Goal: Task Accomplishment & Management: Manage account settings

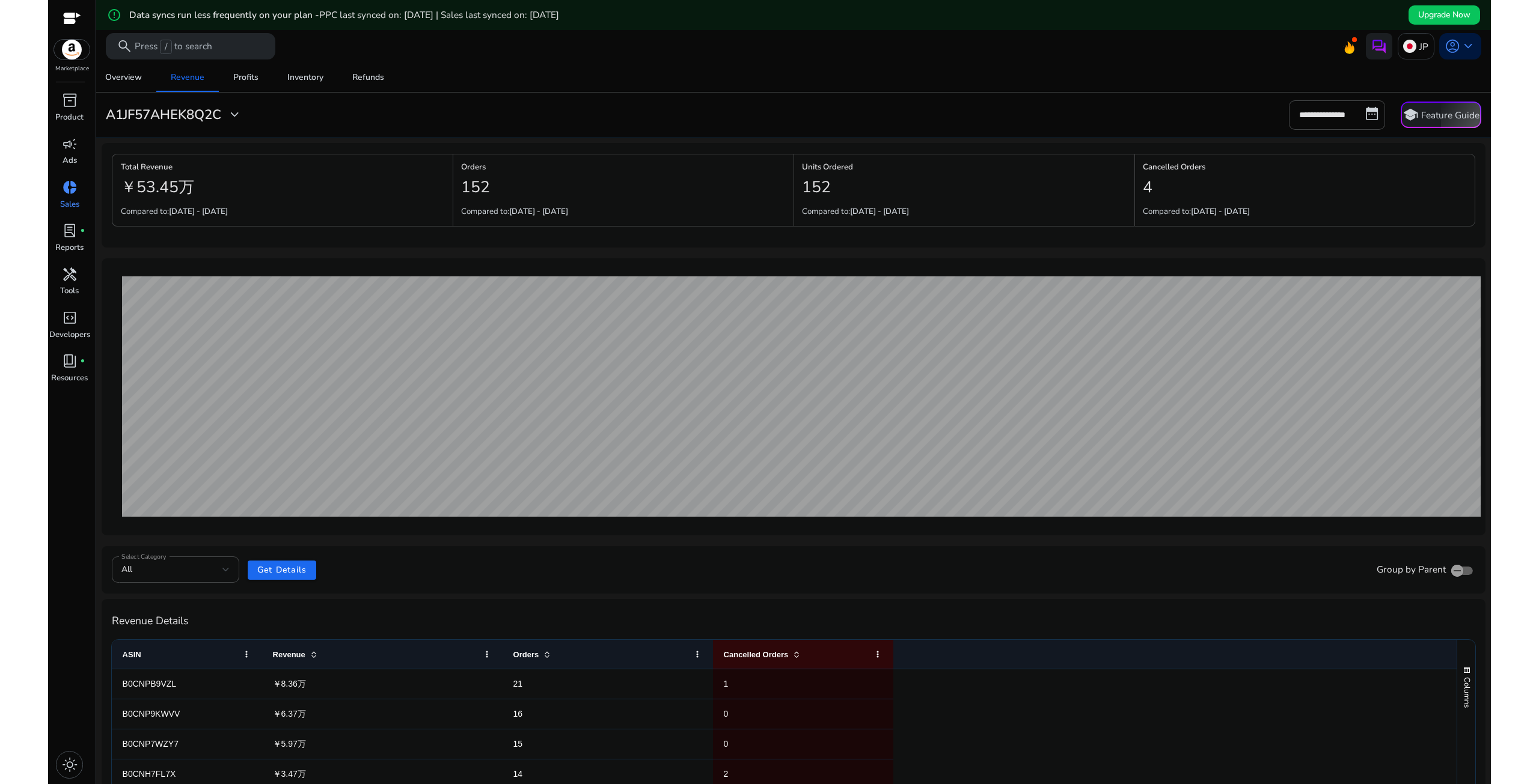
scroll to position [158, 0]
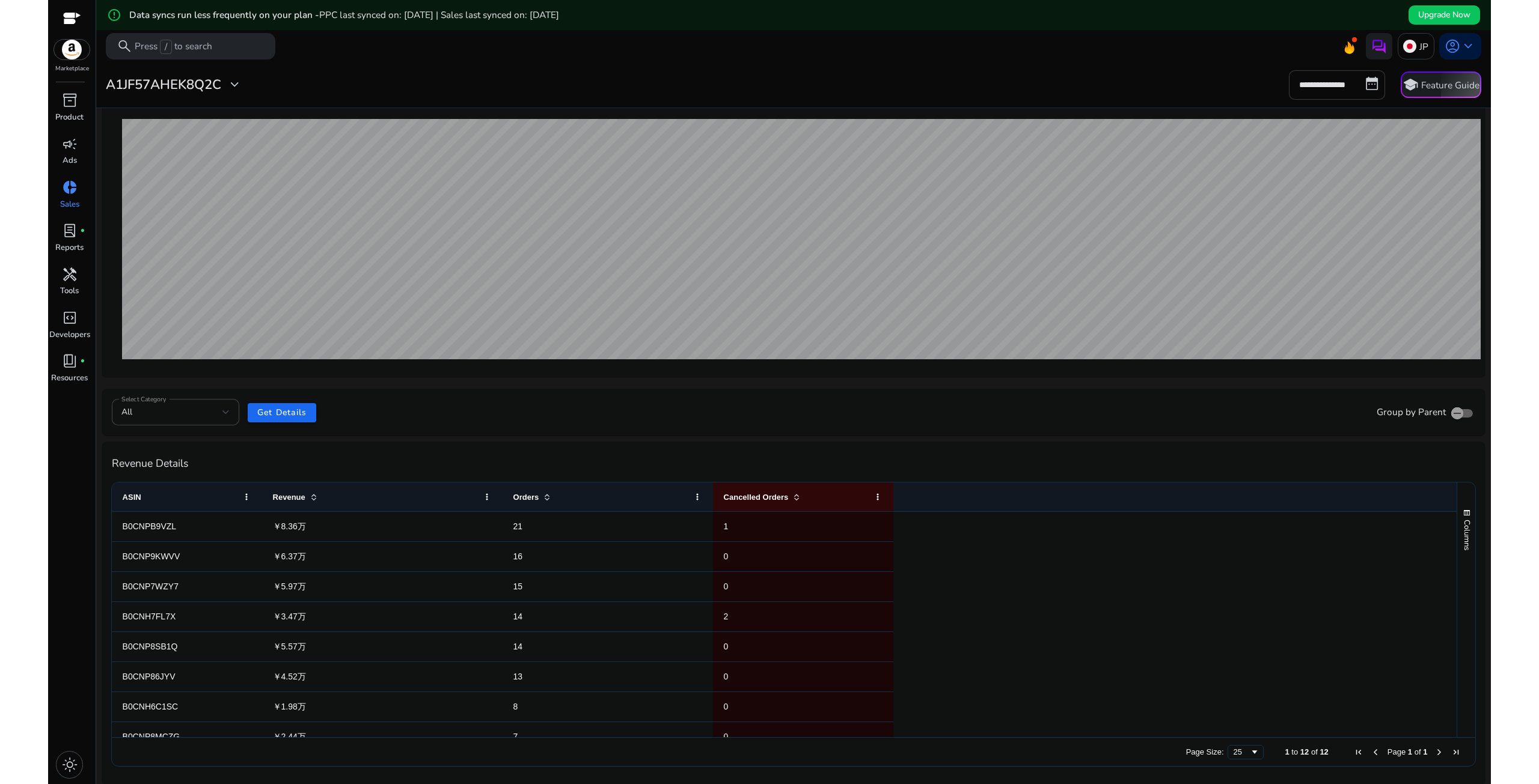
click at [1328, 81] on input "**********" at bounding box center [1336, 84] width 96 height 29
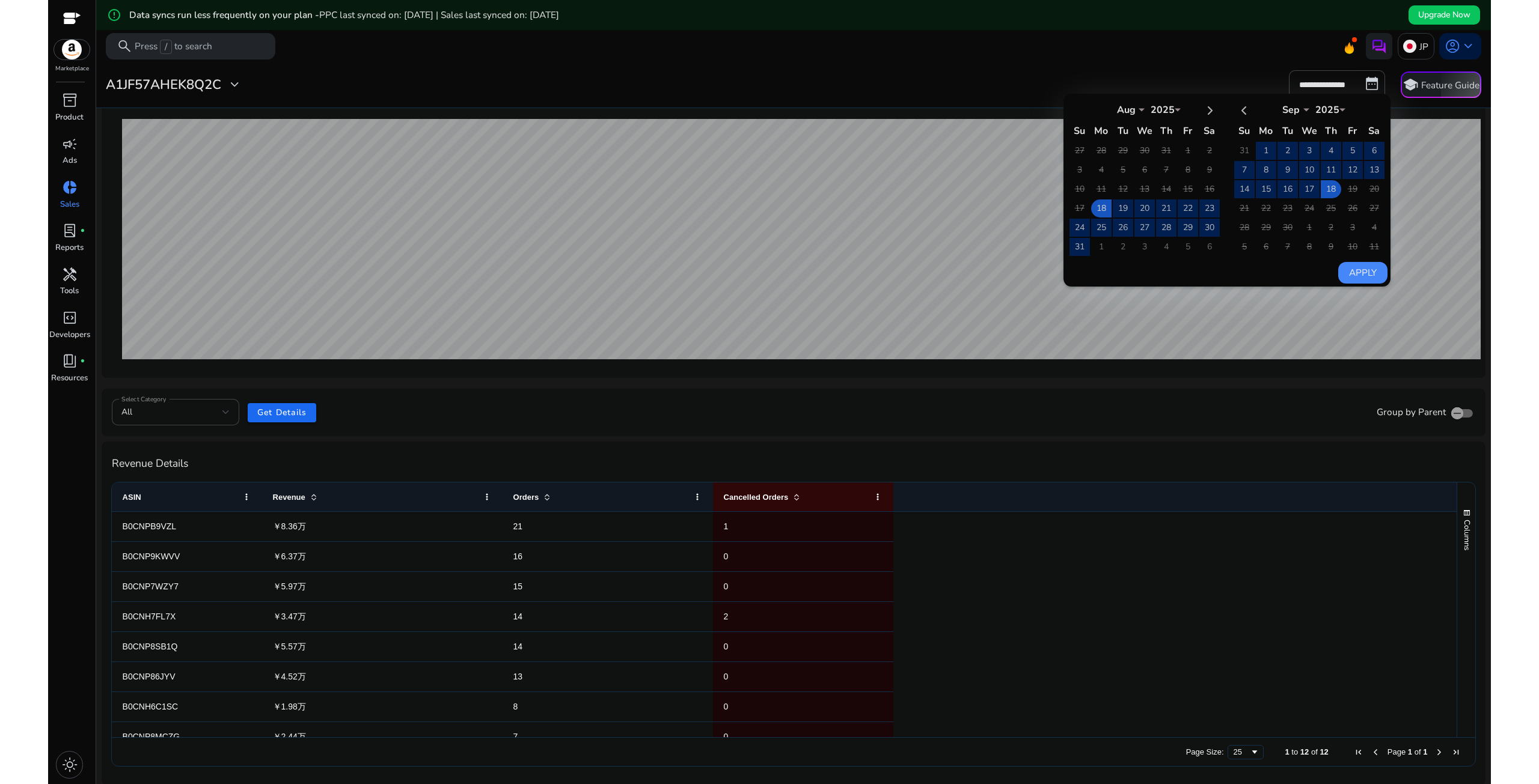
click at [1101, 50] on mat-toolbar "search Press / to search JP account_circle keyboard_arrow_down" at bounding box center [793, 46] width 1395 height 33
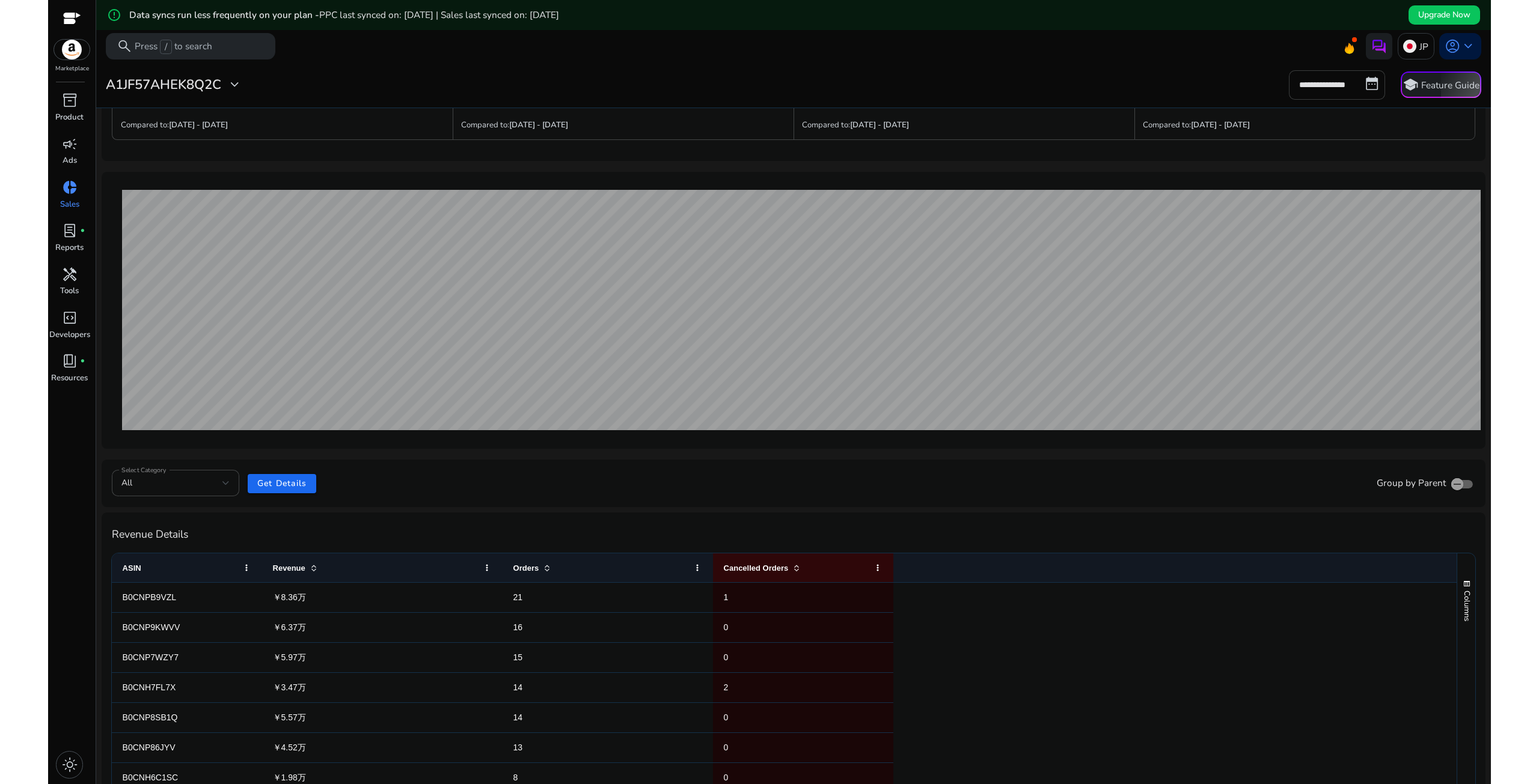
scroll to position [0, 0]
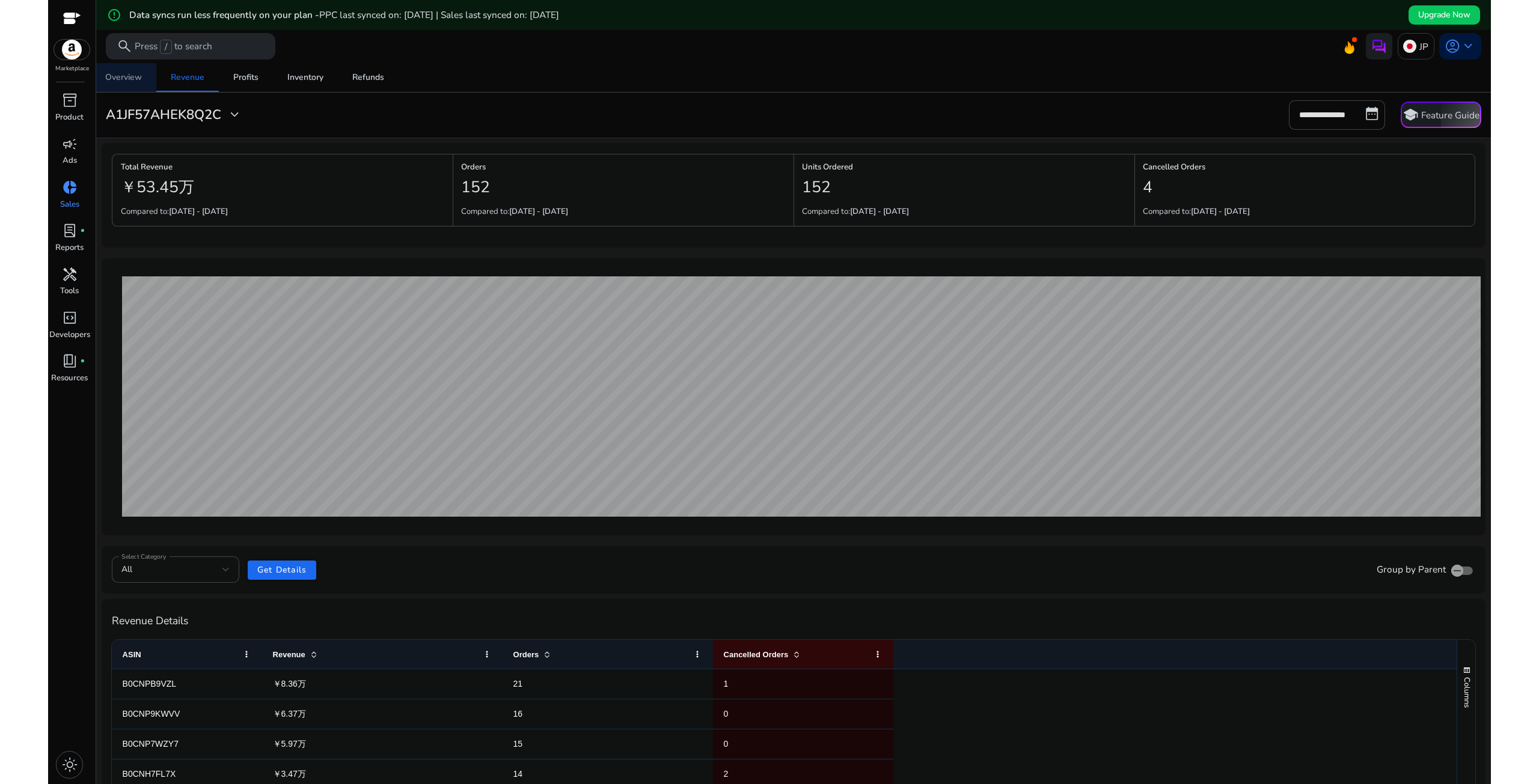
click at [117, 74] on div "Overview" at bounding box center [123, 77] width 37 height 9
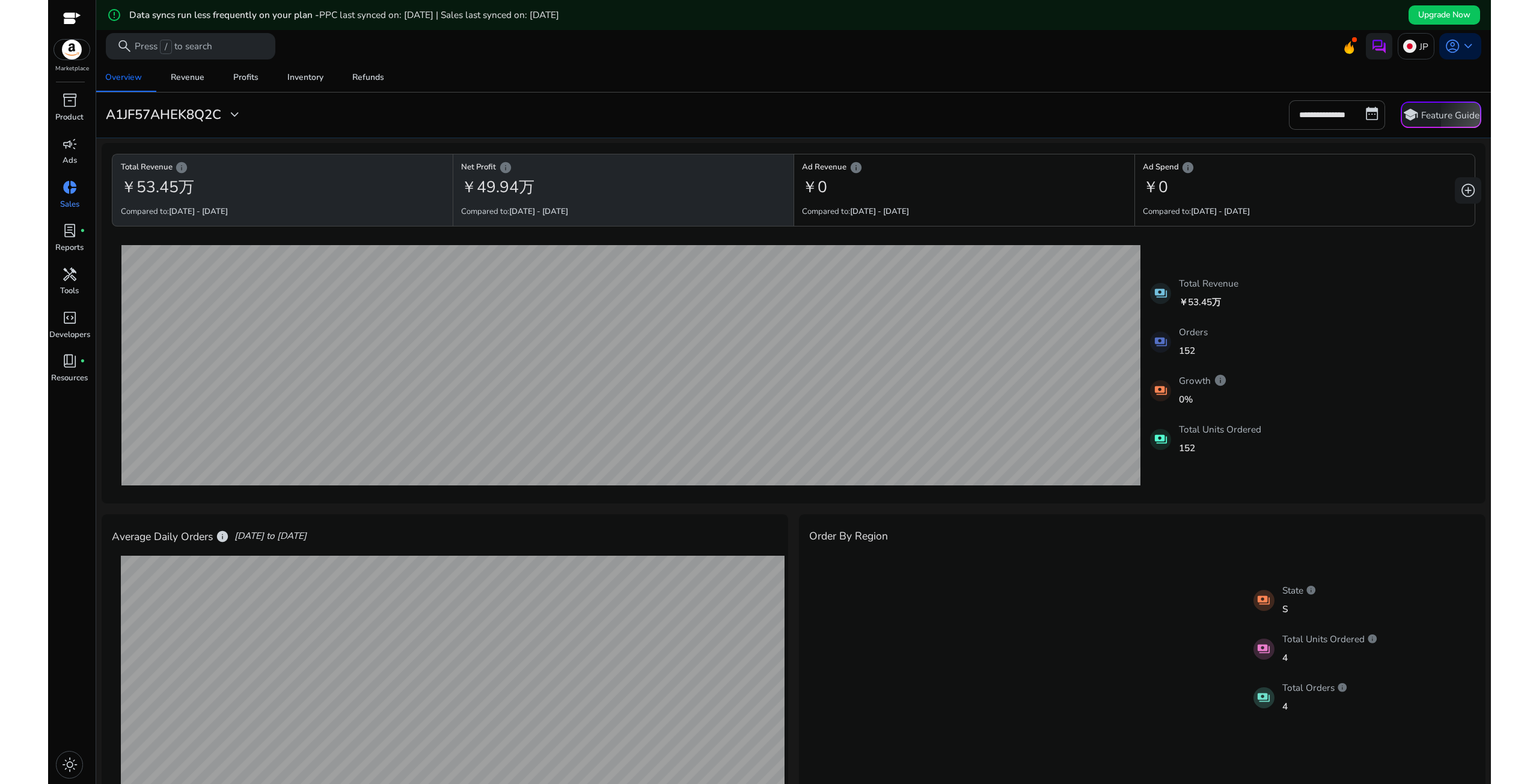
click at [545, 186] on div "￥49.94万" at bounding box center [623, 188] width 324 height 27
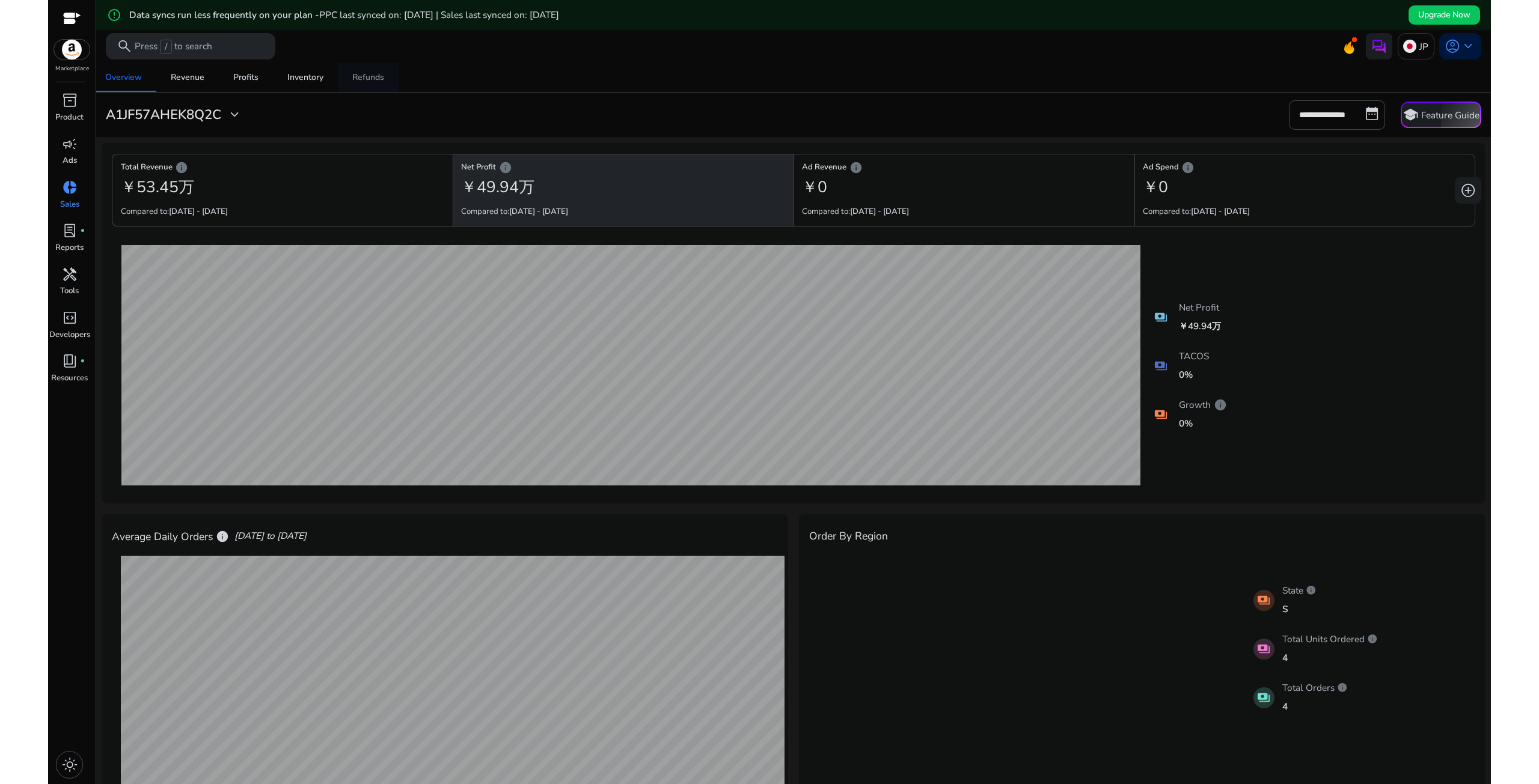
click at [375, 81] on div "Refunds" at bounding box center [368, 77] width 32 height 9
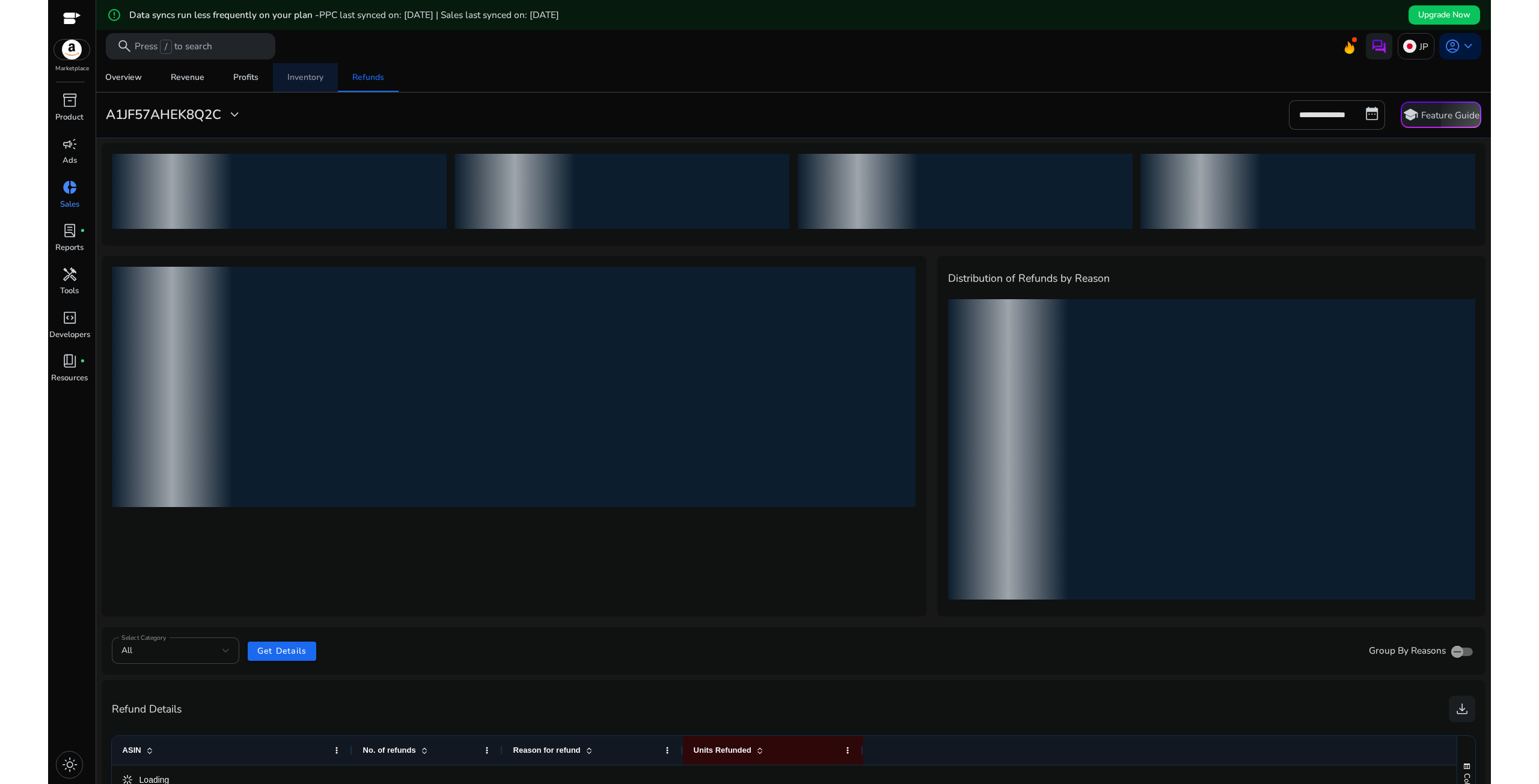
click at [314, 82] on div "Inventory" at bounding box center [305, 77] width 36 height 9
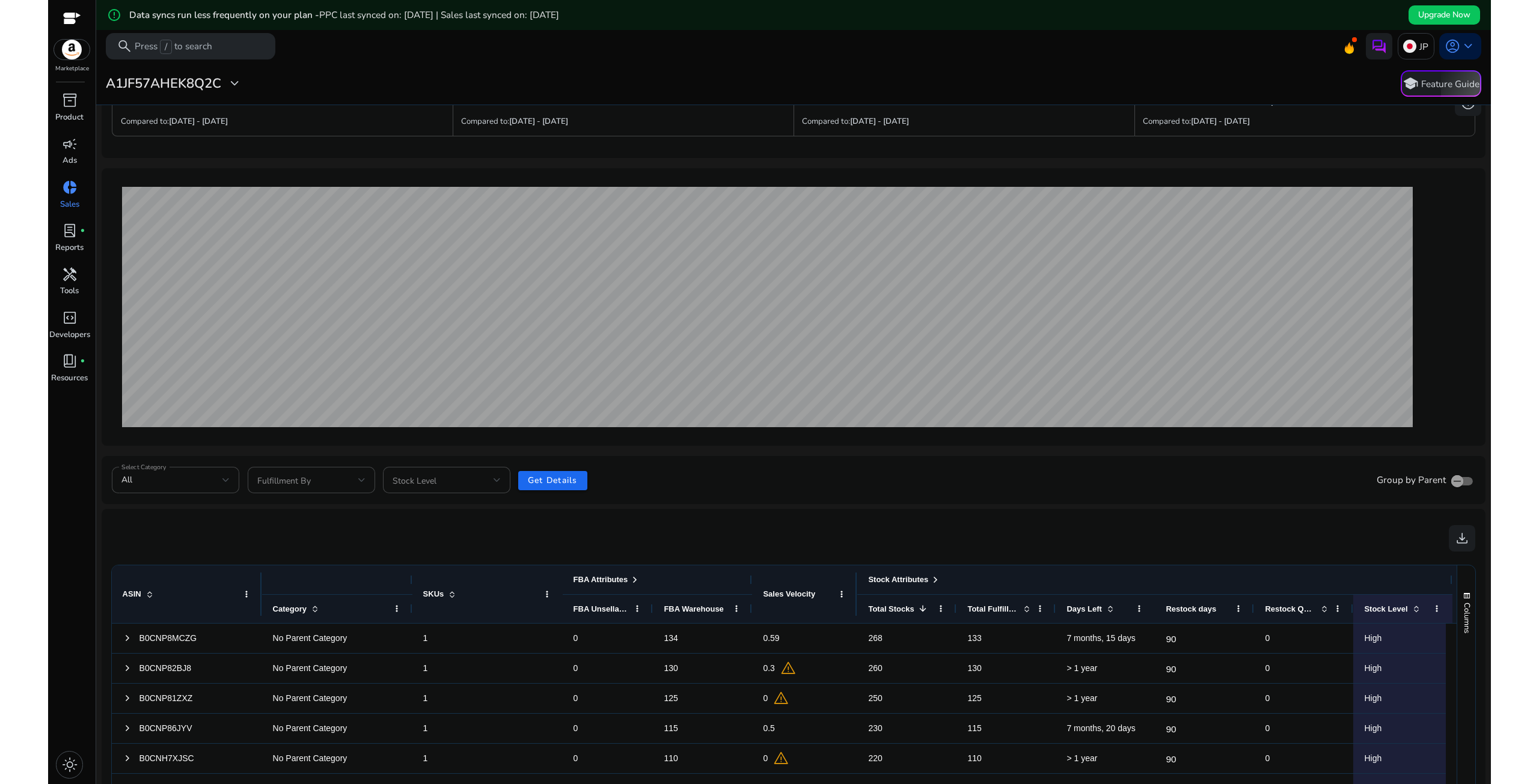
scroll to position [169, 0]
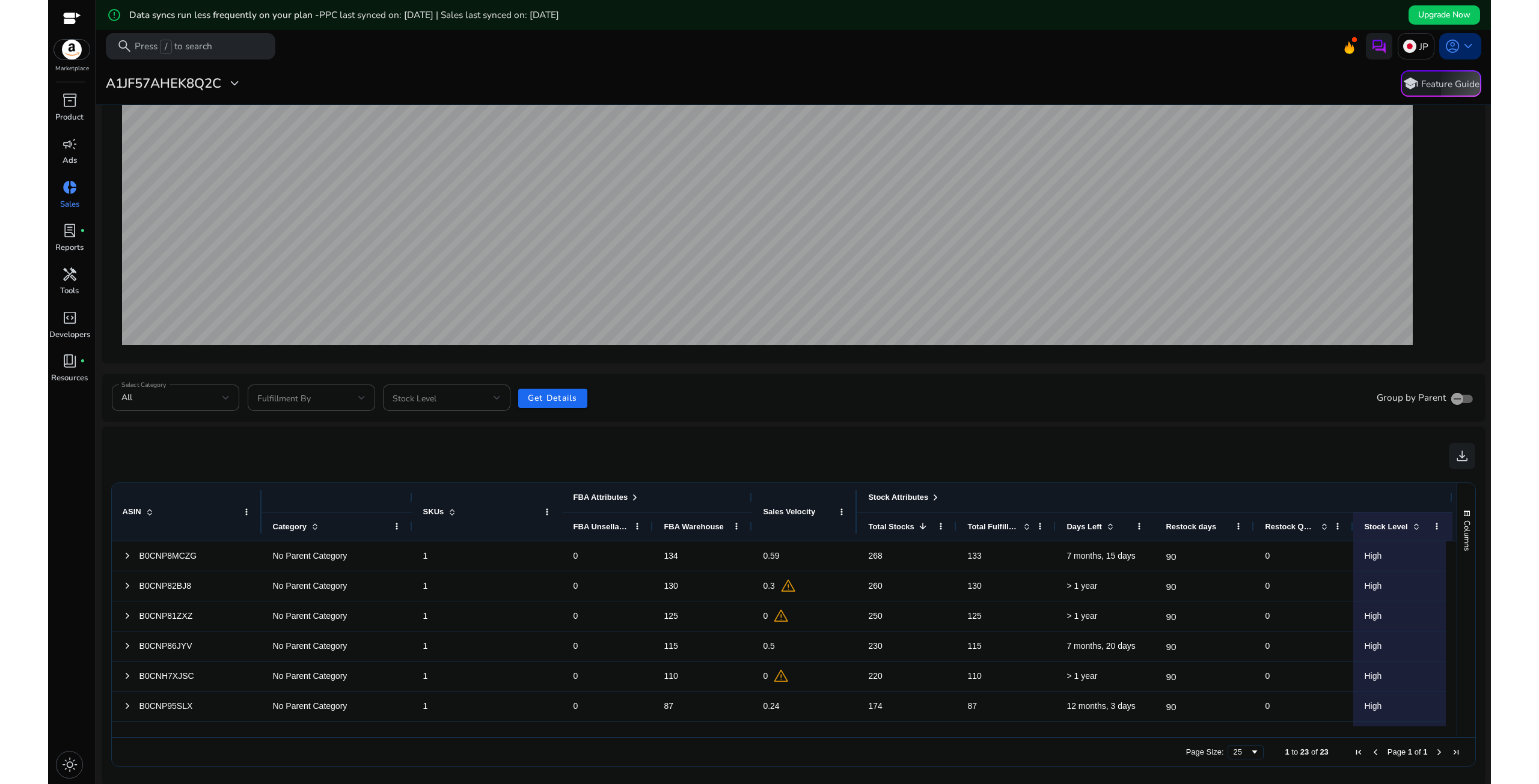
click at [1460, 45] on span "keyboard_arrow_down" at bounding box center [1468, 46] width 16 height 16
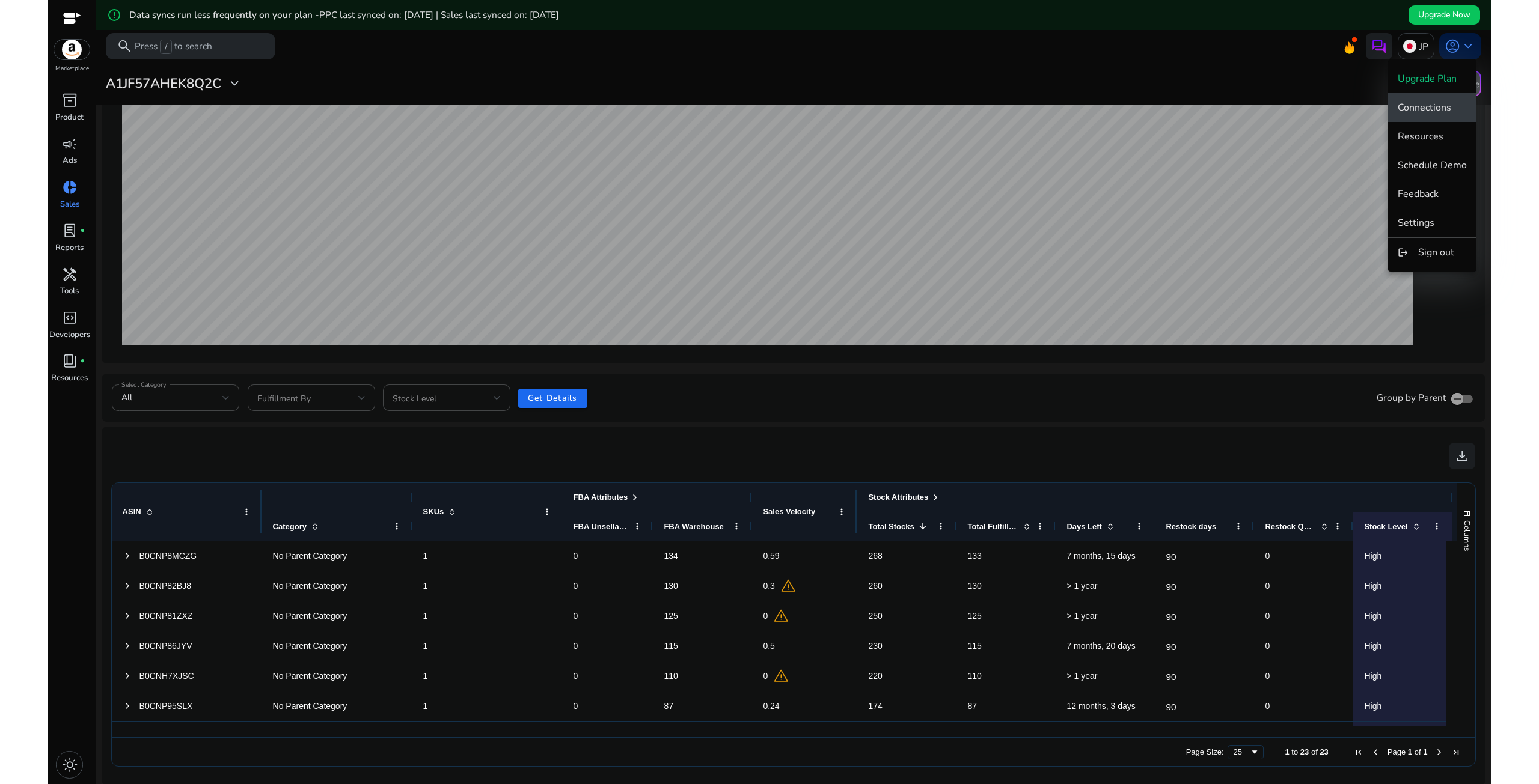
click at [1448, 110] on span "Connections" at bounding box center [1424, 107] width 54 height 13
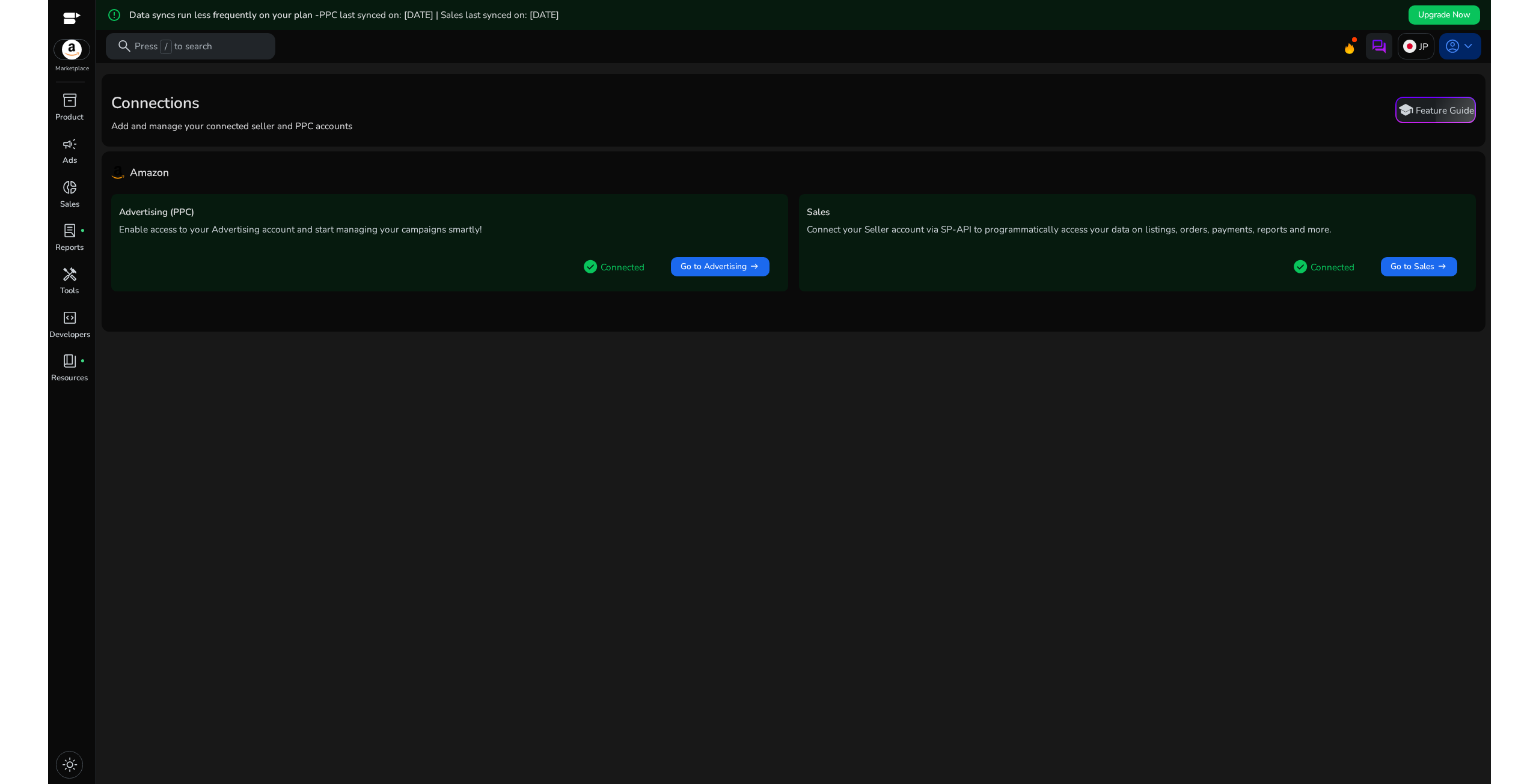
click at [1462, 47] on span "keyboard_arrow_down" at bounding box center [1468, 46] width 16 height 16
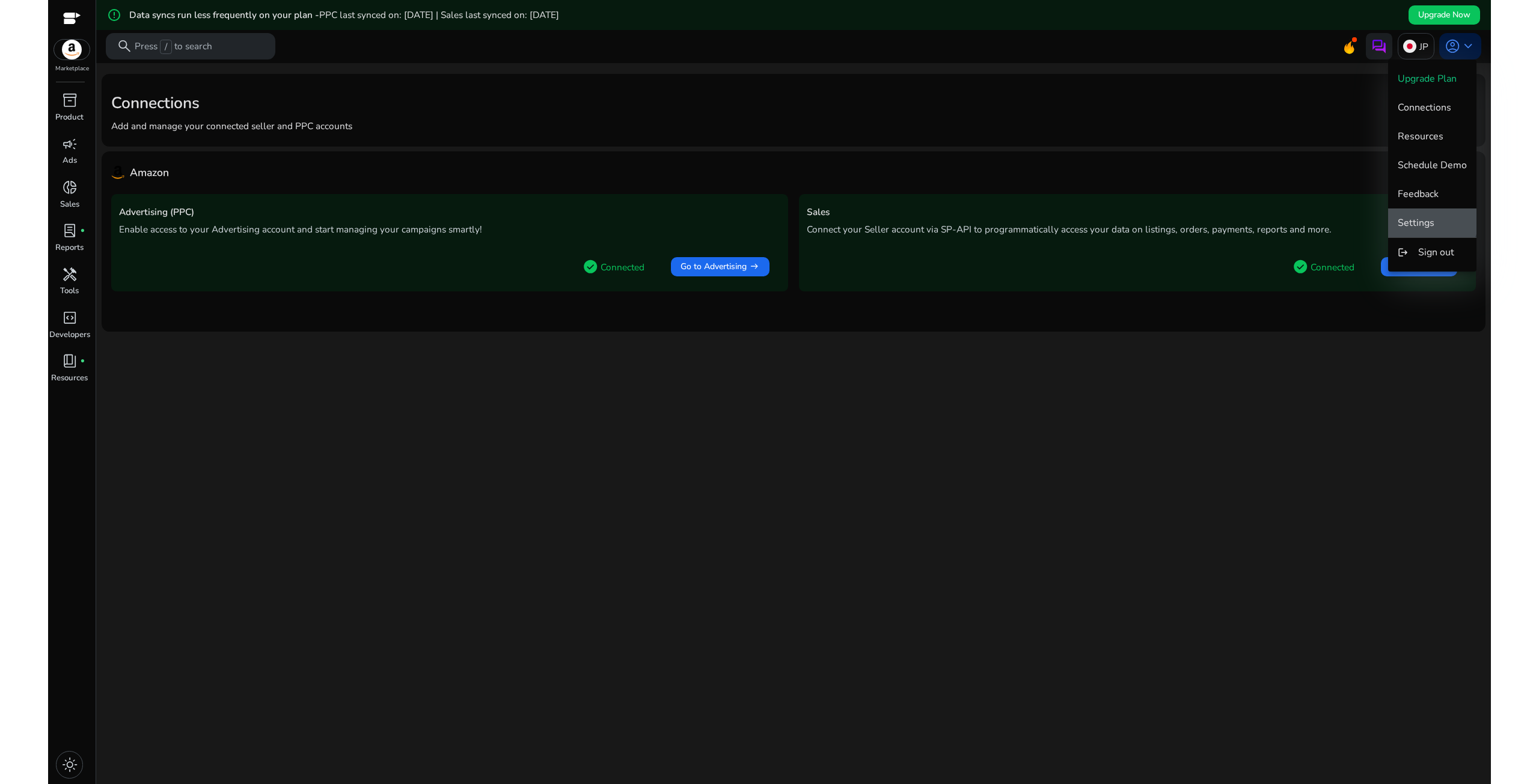
click at [1419, 217] on span "Settings" at bounding box center [1415, 222] width 37 height 13
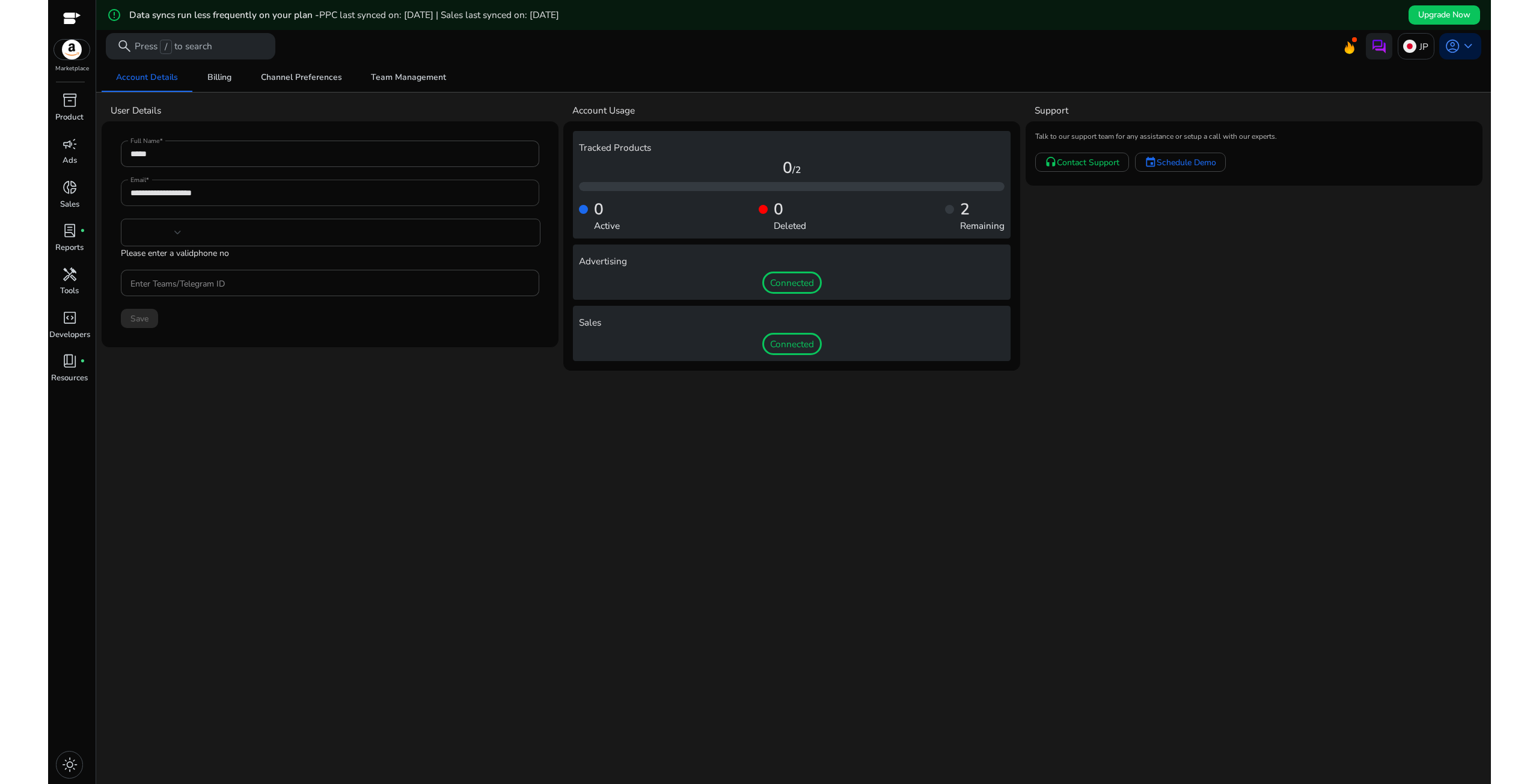
type input "***"
click at [218, 73] on span "Billing" at bounding box center [219, 77] width 24 height 9
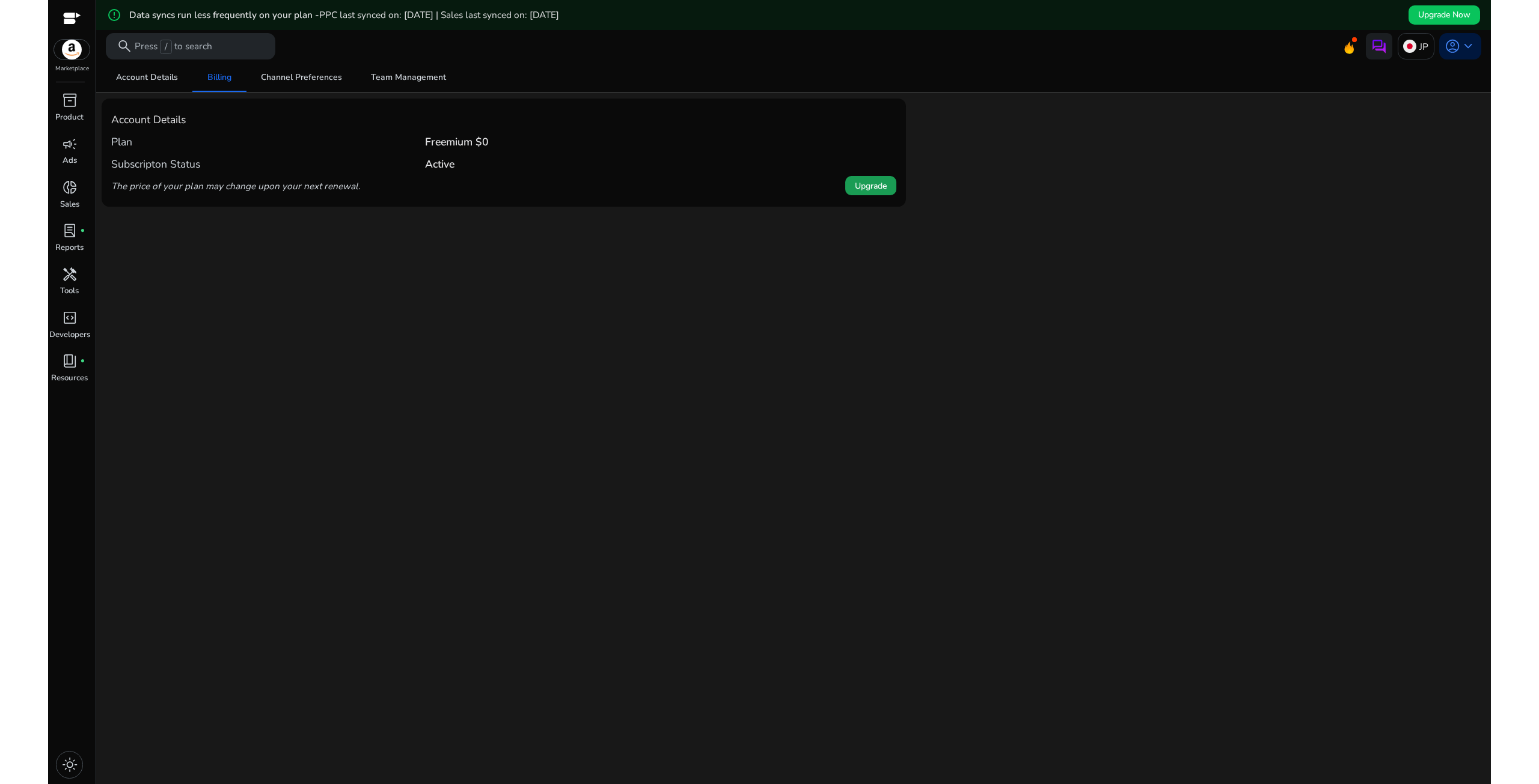
click at [864, 193] on span at bounding box center [870, 185] width 51 height 29
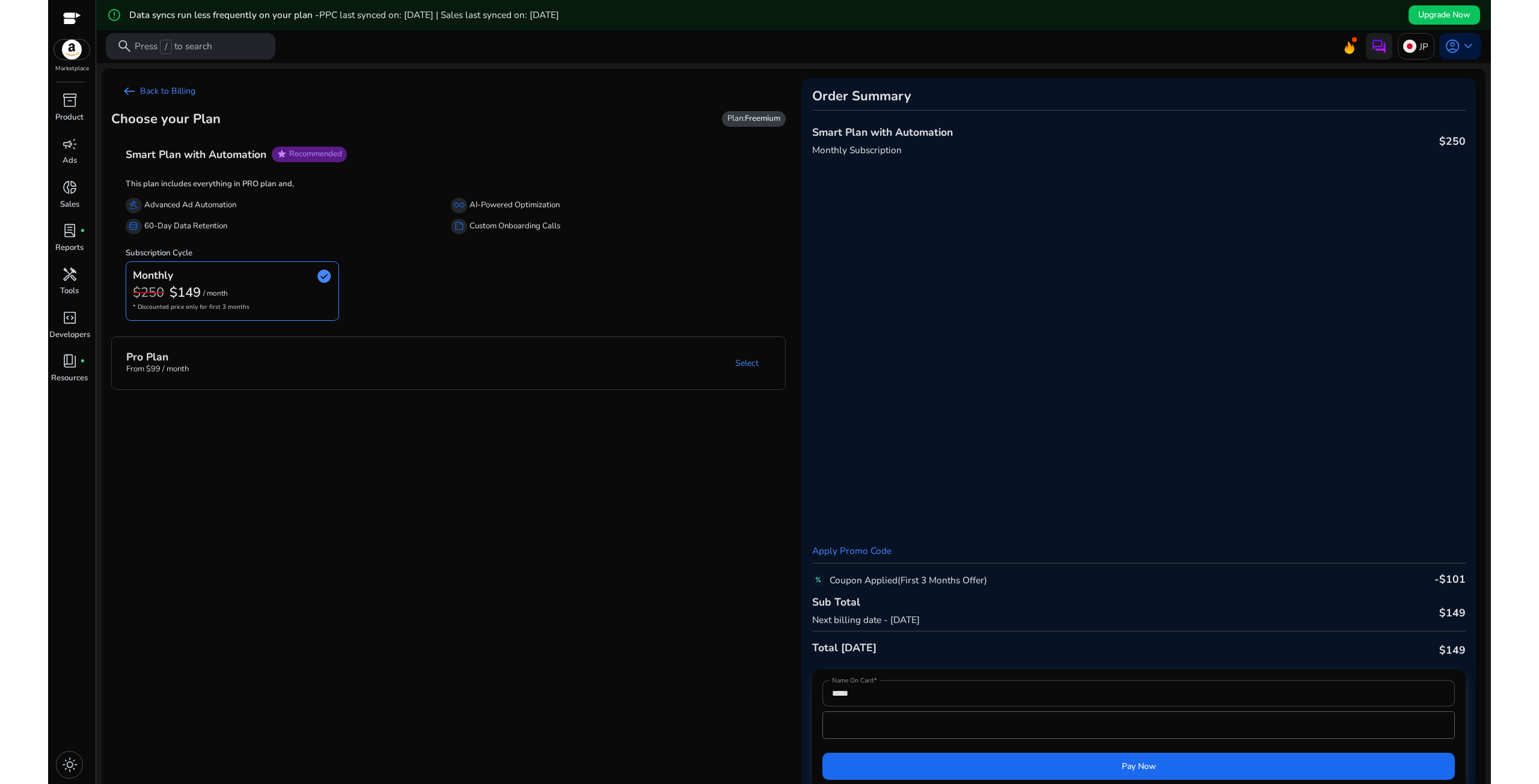
click at [449, 343] on mat-expansion-panel-header "Pro Plan From $99 / month Select" at bounding box center [463, 363] width 702 height 53
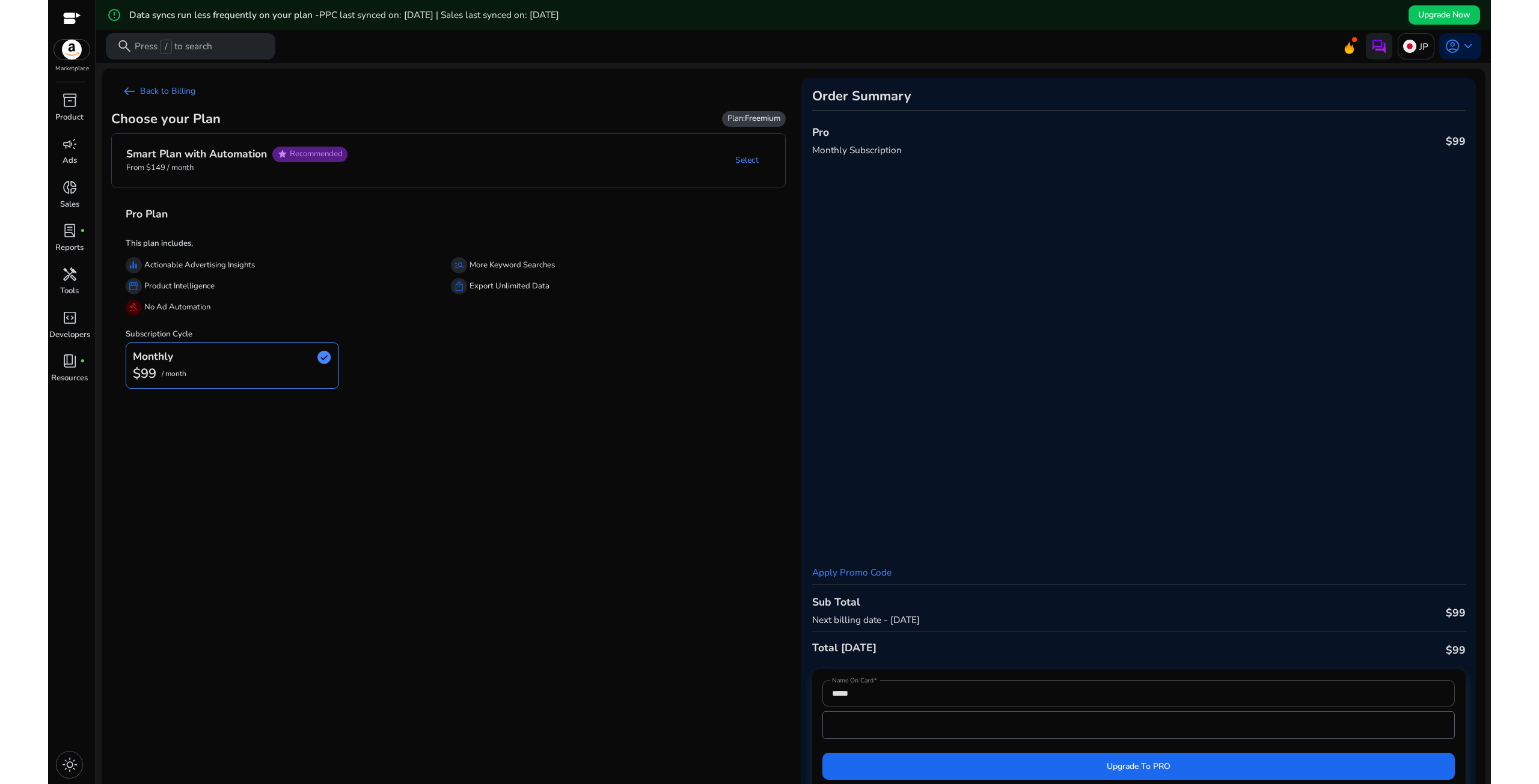
click at [398, 151] on mat-panel-description "Select" at bounding box center [571, 160] width 427 height 28
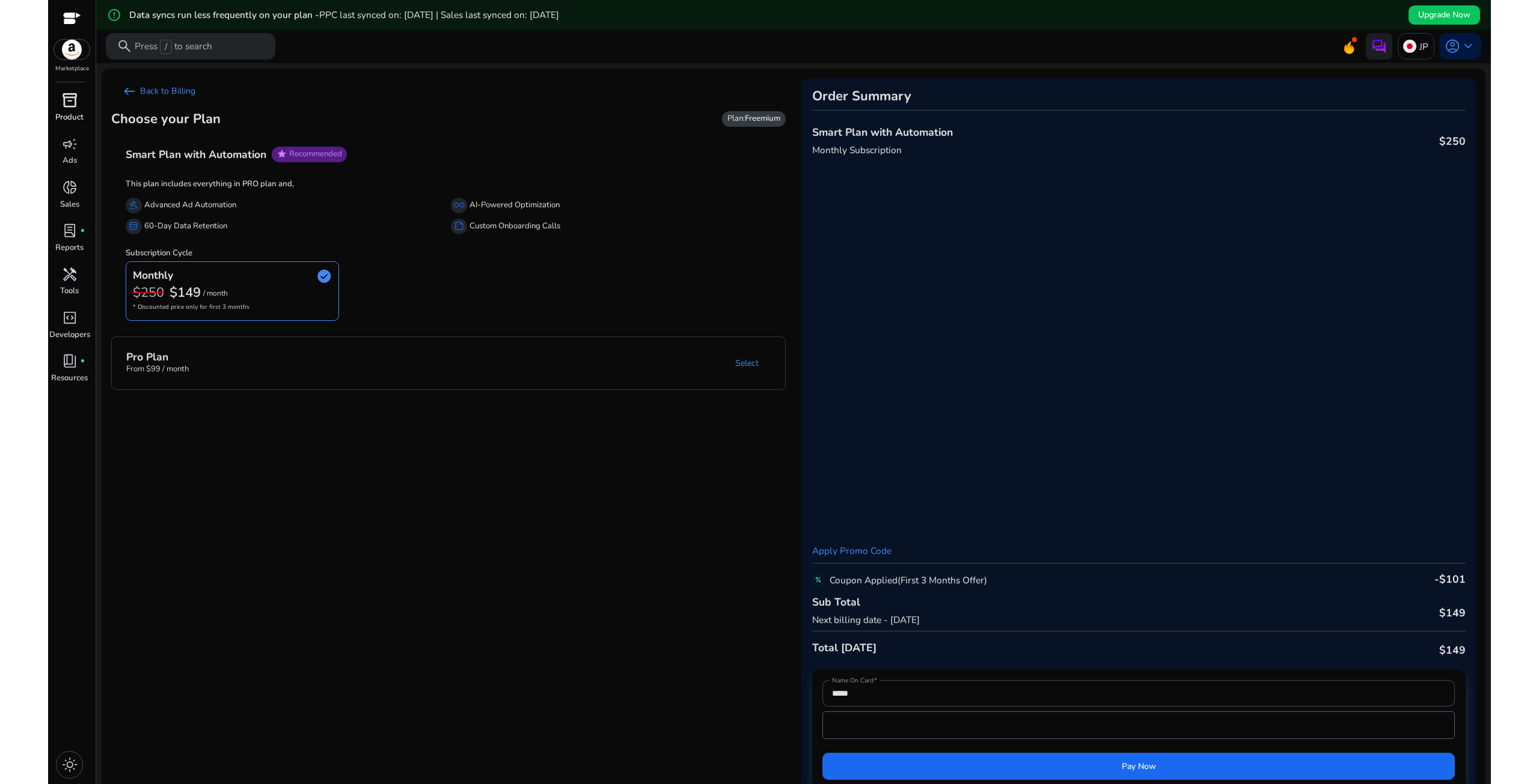
click at [69, 110] on div "inventory_2" at bounding box center [69, 100] width 37 height 21
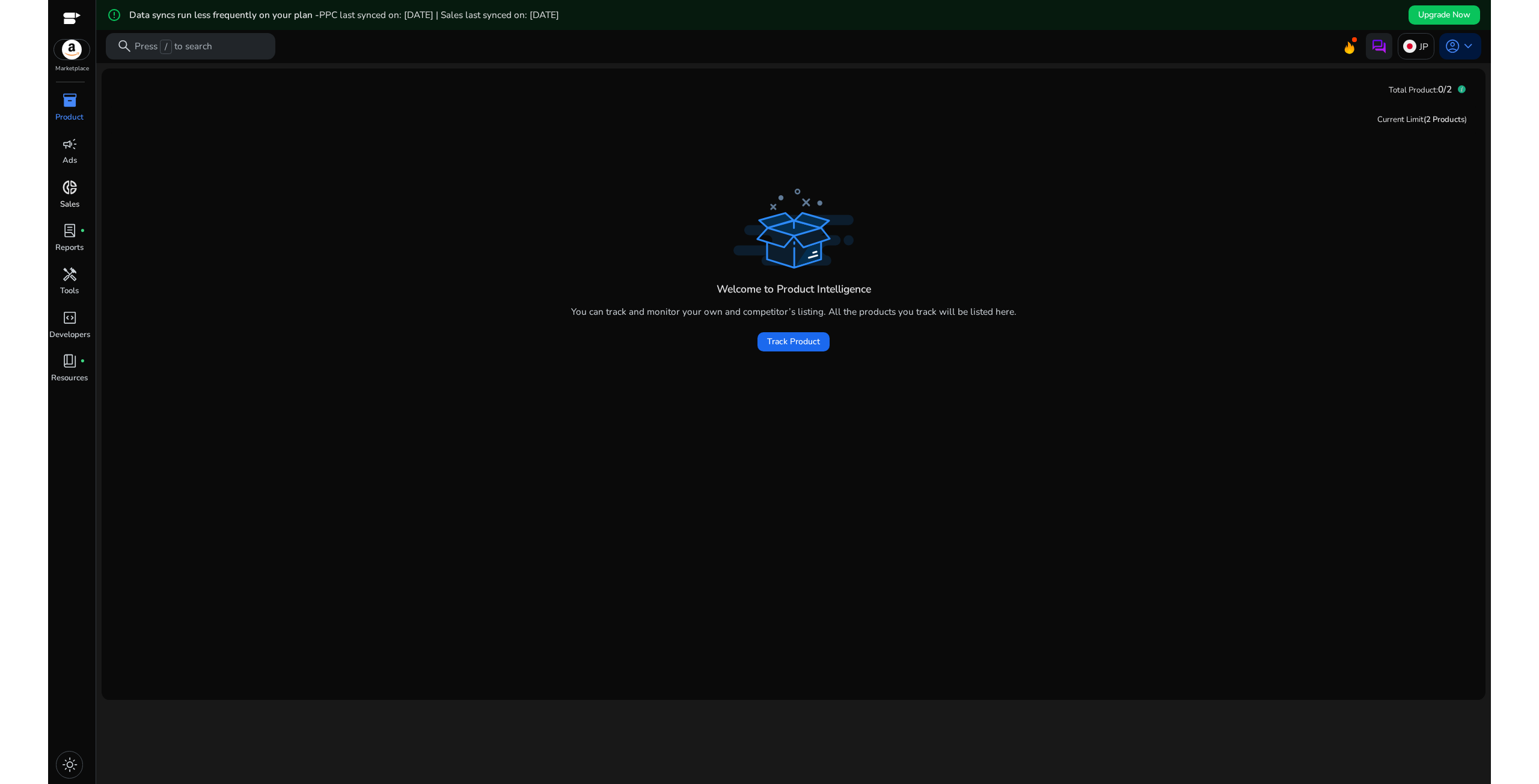
click at [69, 188] on span "donut_small" at bounding box center [70, 188] width 16 height 16
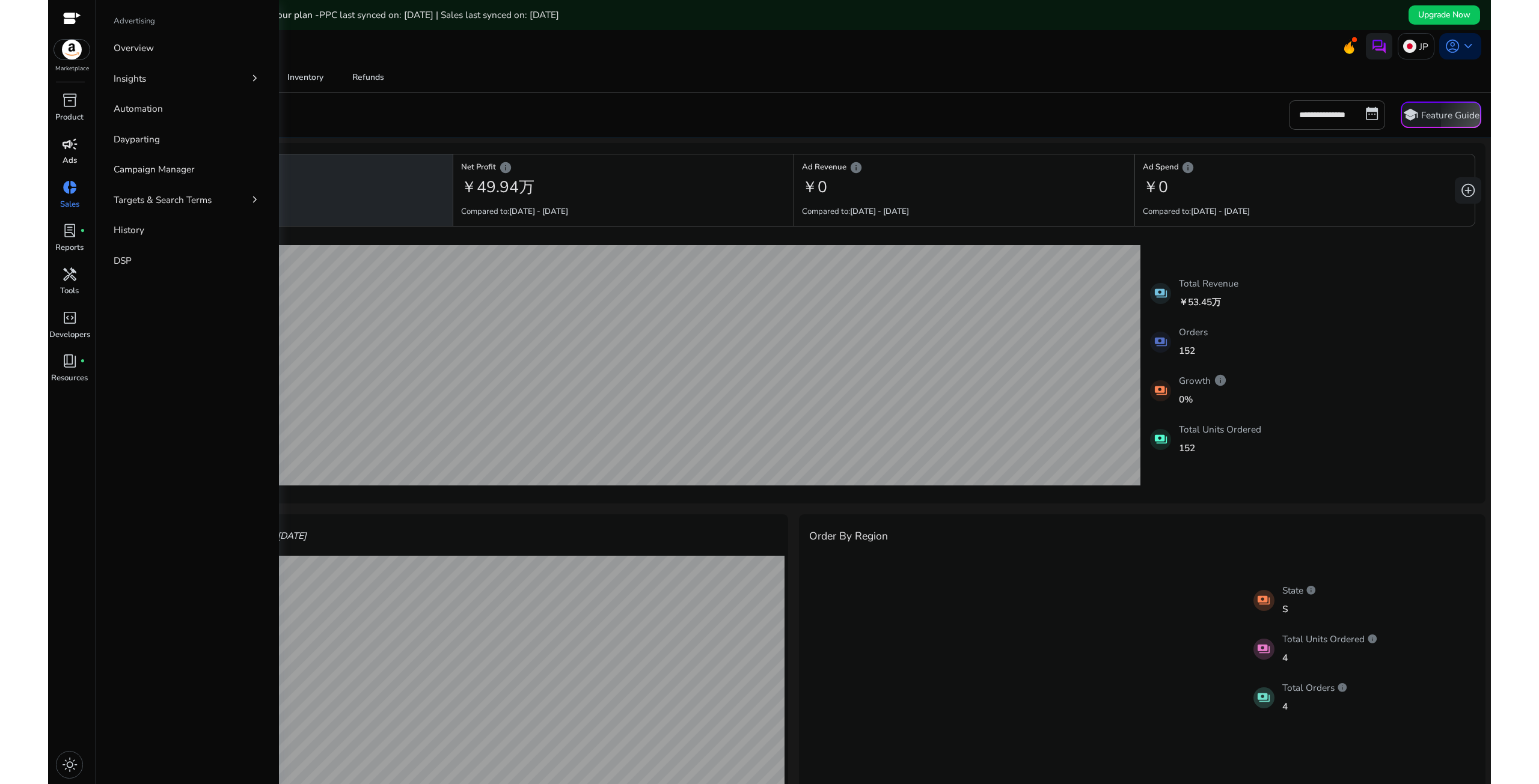
click at [66, 154] on div "campaign" at bounding box center [69, 143] width 37 height 21
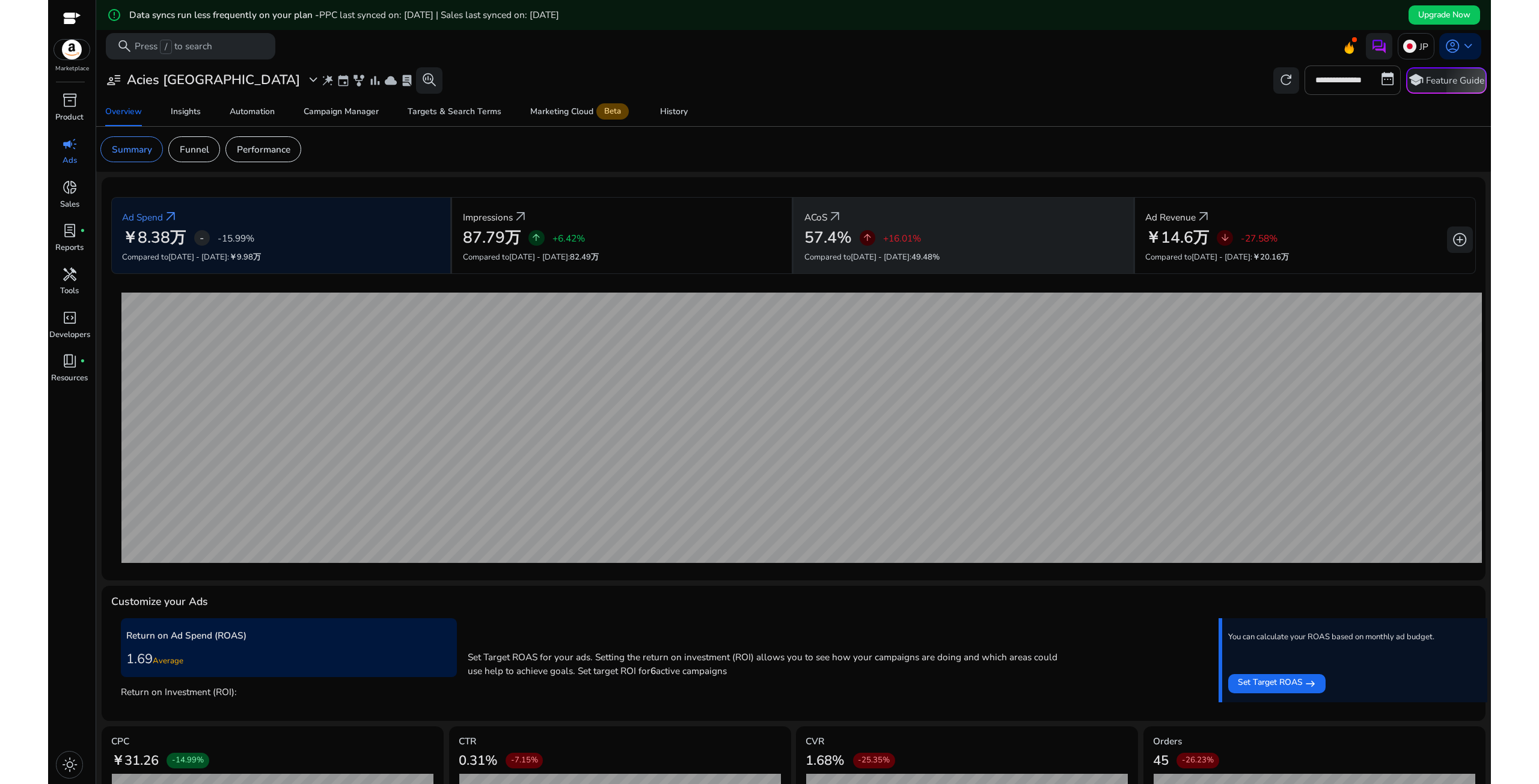
scroll to position [110, 0]
